Goal: Information Seeking & Learning: Learn about a topic

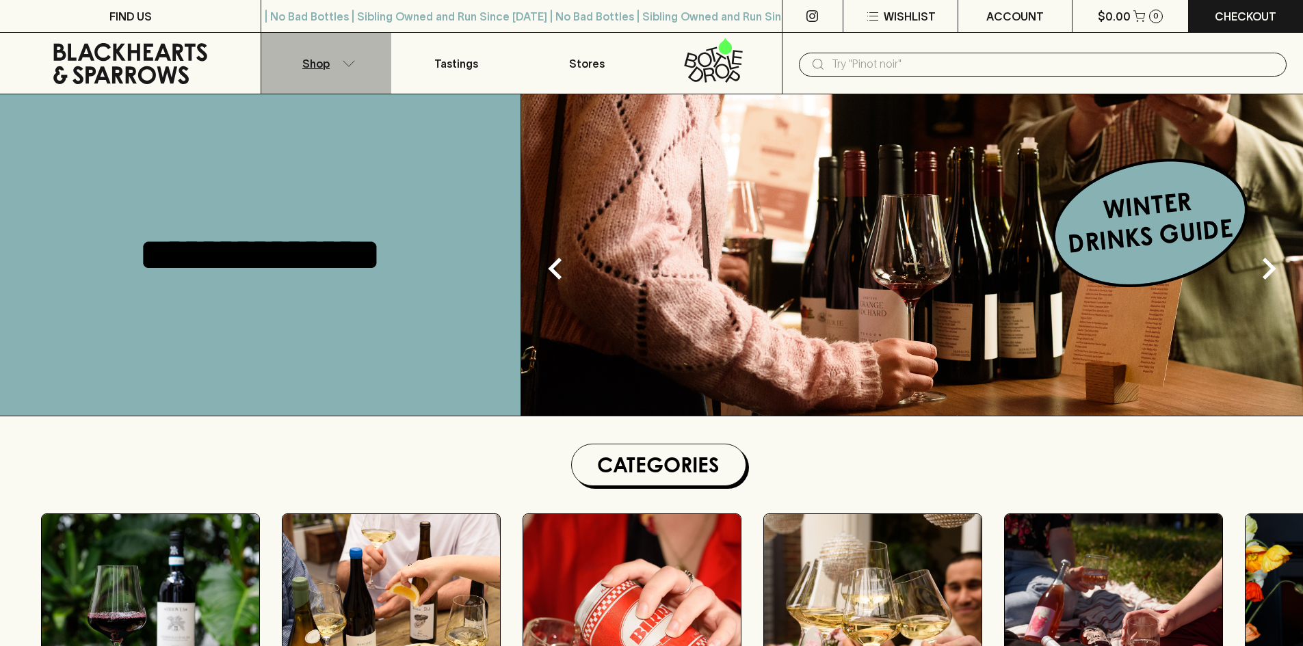
click at [339, 68] on button "Shop" at bounding box center [326, 63] width 130 height 61
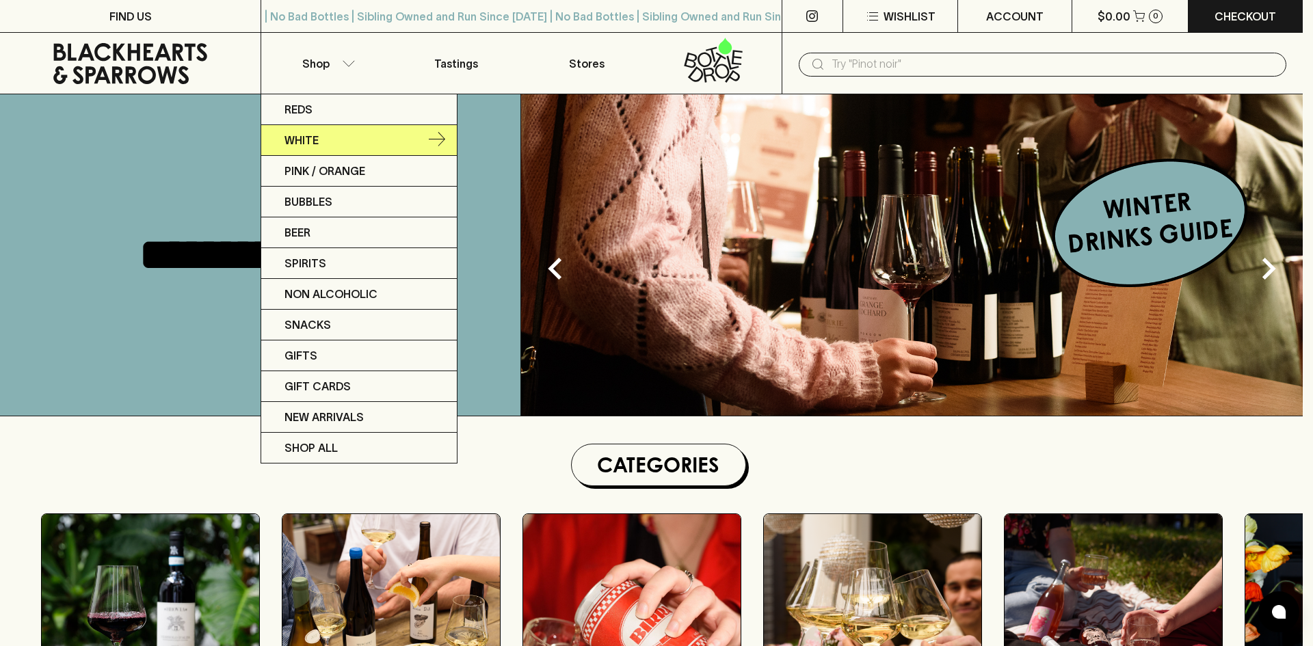
click at [348, 126] on link "White" at bounding box center [359, 140] width 196 height 31
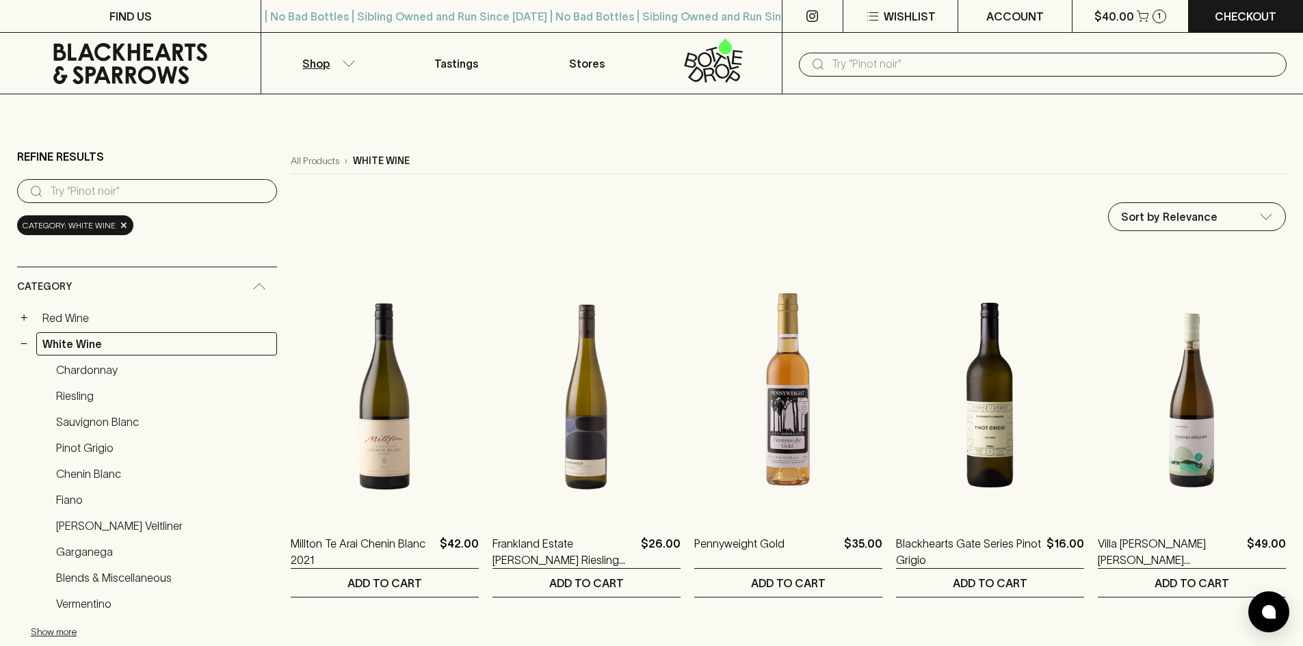
click at [974, 58] on input "text" at bounding box center [1053, 64] width 444 height 22
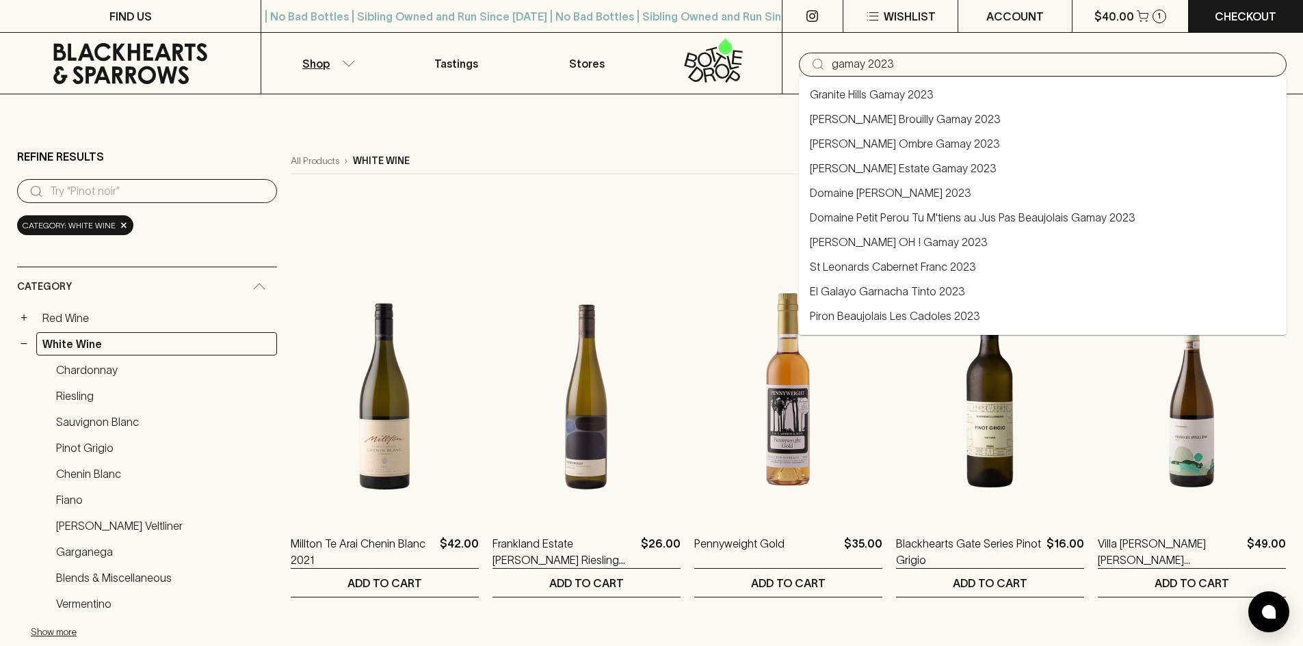
click at [974, 223] on link "Domaine Petit Perou Tu M'tiens au Jus Pas Beaujolais Gamay 2023" at bounding box center [972, 217] width 325 height 16
type input "Domaine Petit Perou Tu M'tiens au Jus Pas Beaujolais Gamay 2023"
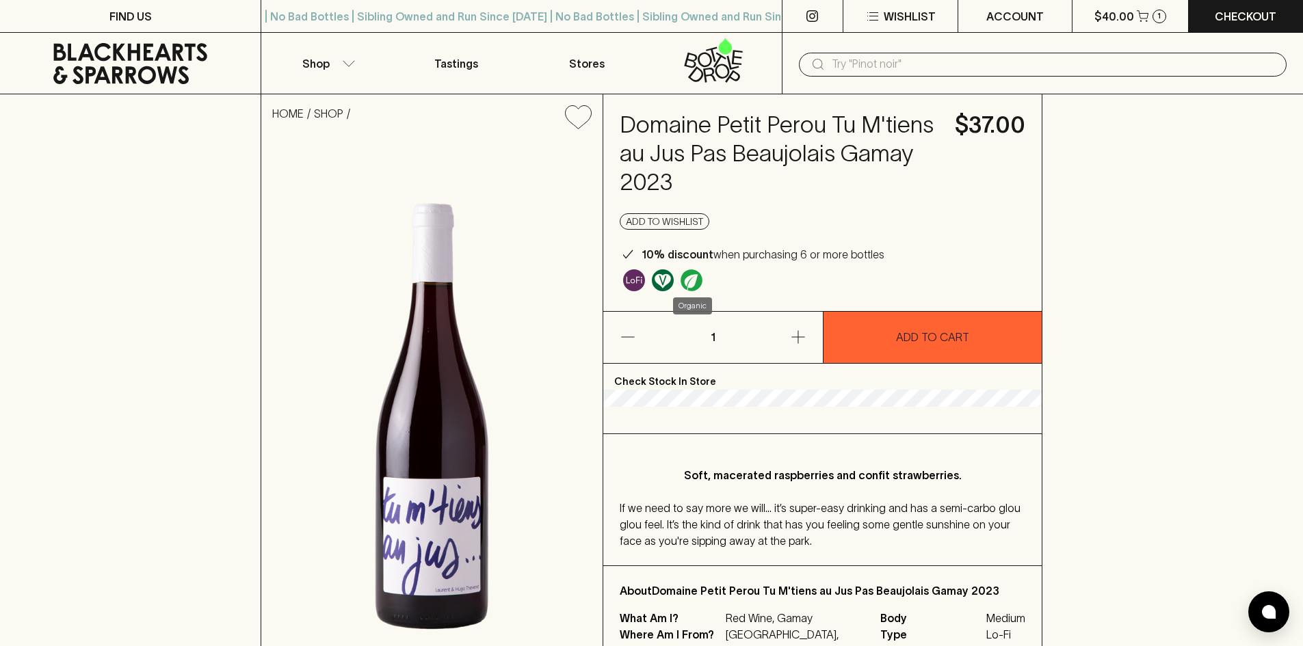
click at [695, 284] on img "Organic" at bounding box center [691, 280] width 22 height 22
click at [626, 289] on img "Some may call it natural, others minimum intervention, either way, it’s hands o…" at bounding box center [634, 280] width 22 height 22
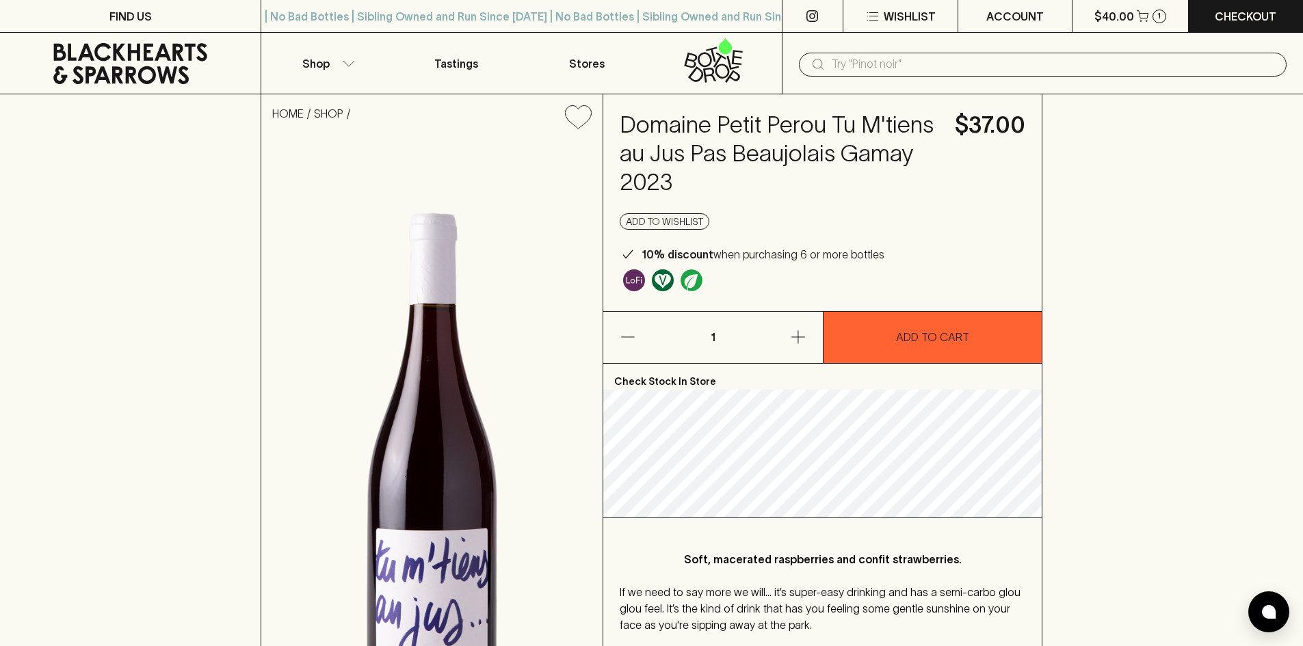
click at [0, 308] on div "HOME SHOP Domaine [GEOGRAPHIC_DATA] Tu M'tiens au Jus Pas Beaujolais Gamay 2023…" at bounding box center [651, 435] width 1303 height 682
click at [329, 53] on button "Shop" at bounding box center [326, 63] width 130 height 61
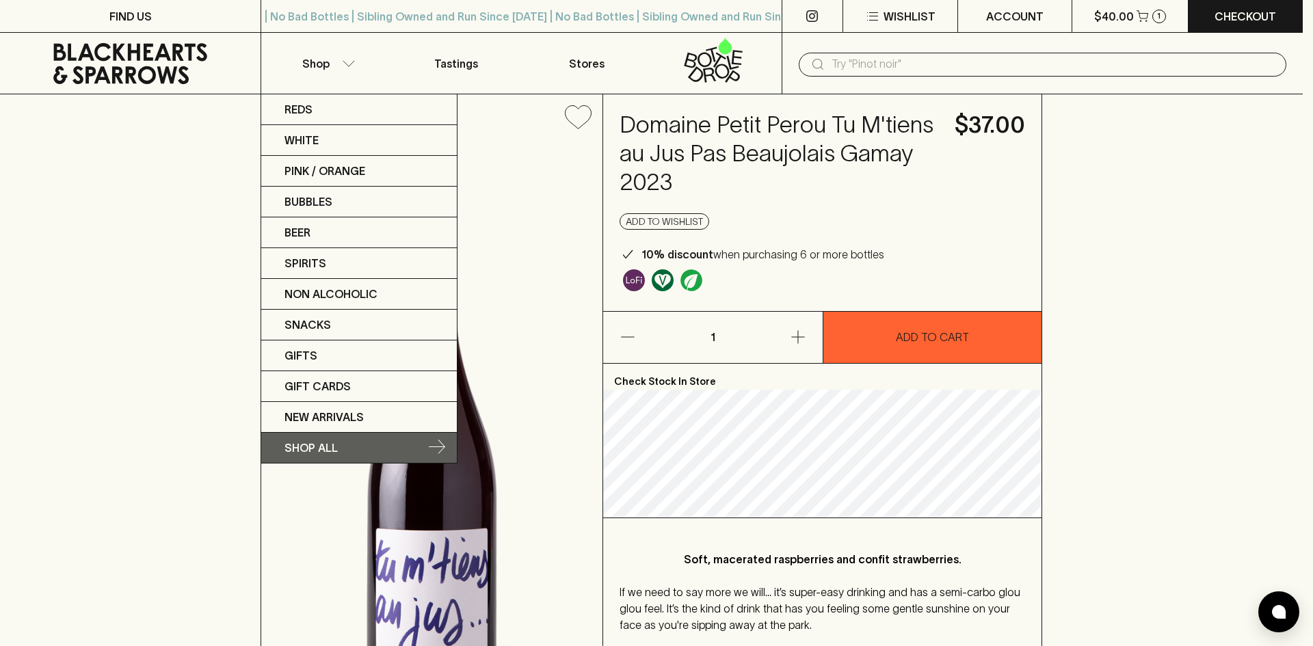
click at [329, 448] on p "SHOP ALL" at bounding box center [310, 448] width 53 height 16
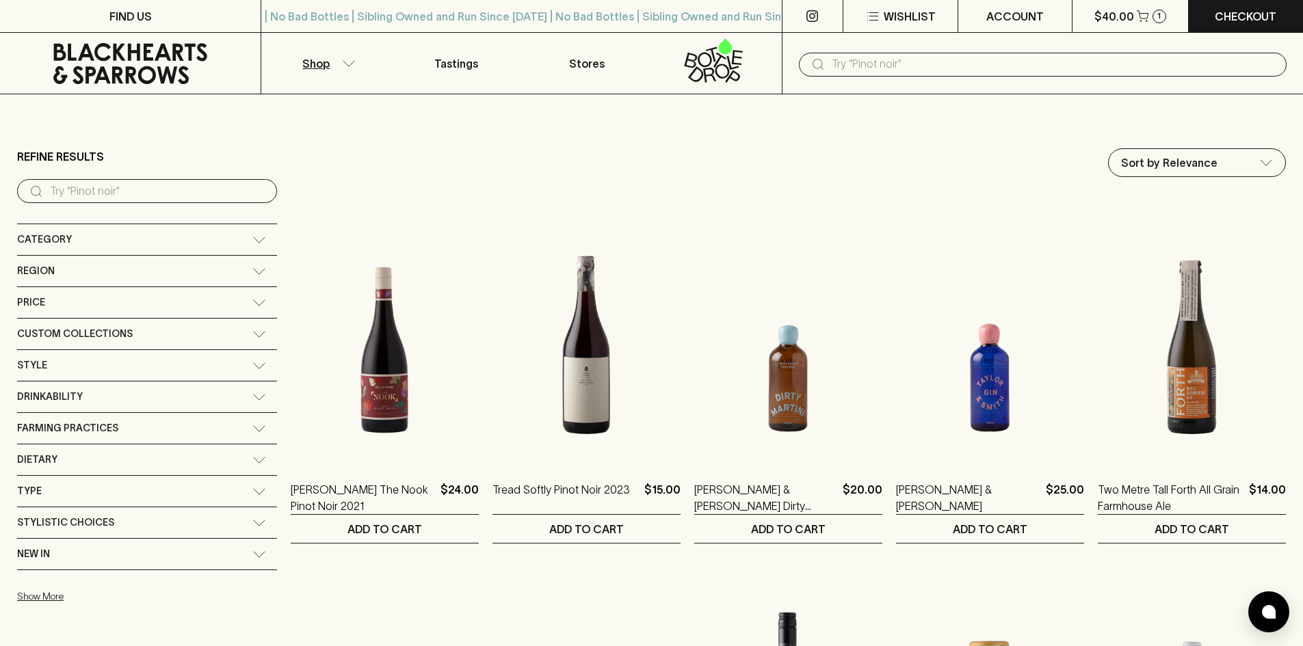
click at [107, 433] on span "Farming Practices" at bounding box center [67, 428] width 101 height 17
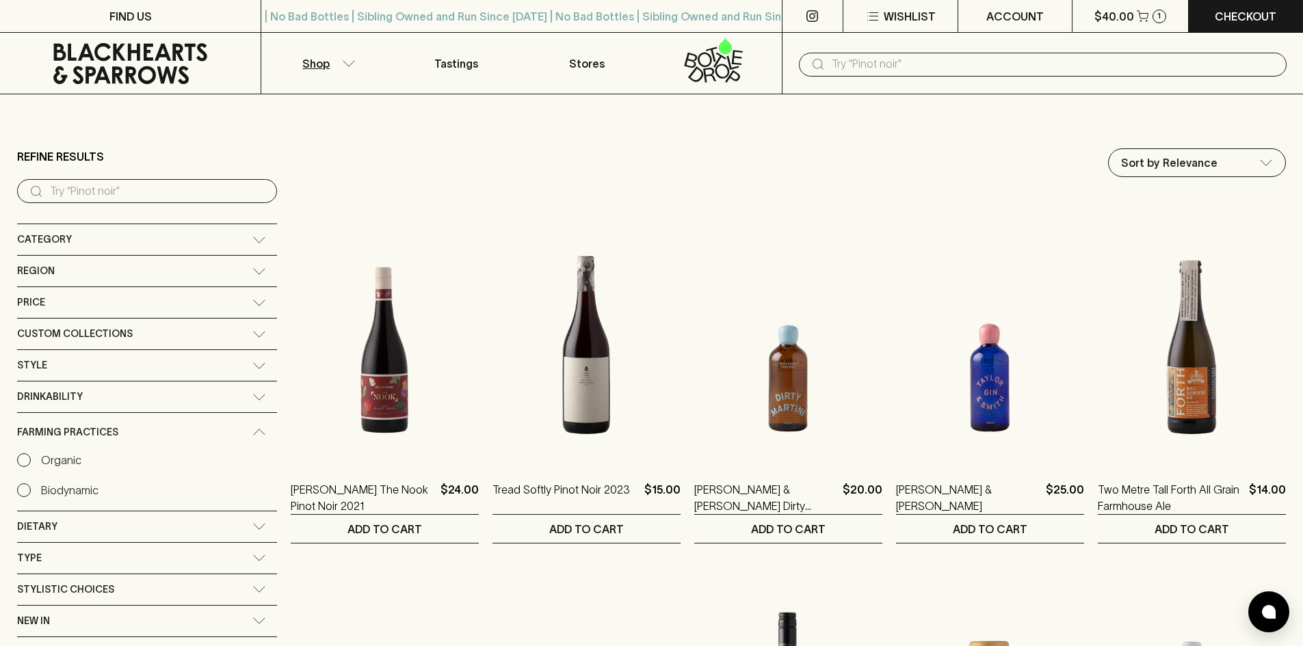
click at [107, 433] on span "Farming Practices" at bounding box center [67, 432] width 101 height 17
